Goal: Information Seeking & Learning: Learn about a topic

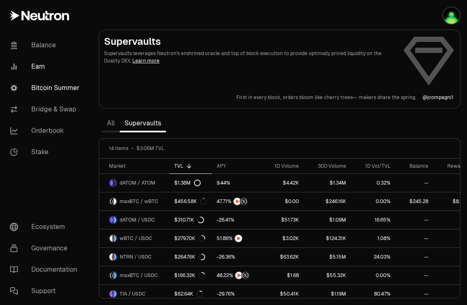
click at [41, 87] on link "Bitcoin Summer" at bounding box center [46, 87] width 86 height 21
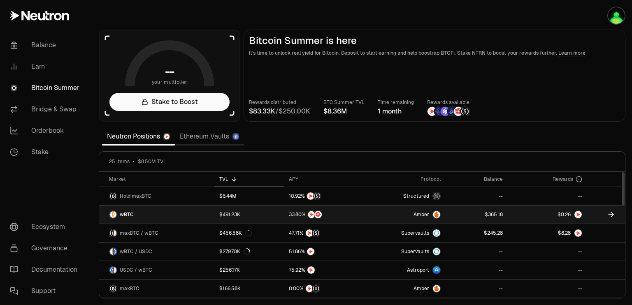
click at [467, 213] on icon at bounding box center [611, 215] width 8 height 8
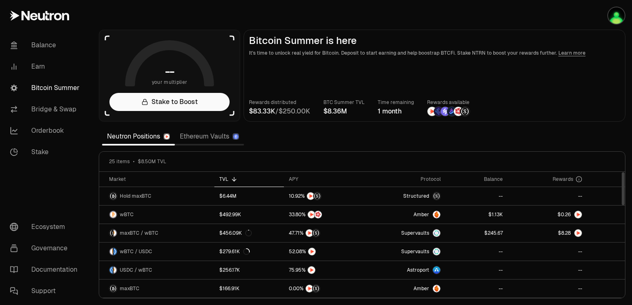
drag, startPoint x: 623, startPoint y: 192, endPoint x: 632, endPoint y: 146, distance: 46.8
click at [625, 172] on div at bounding box center [623, 188] width 3 height 33
